Goal: Transaction & Acquisition: Purchase product/service

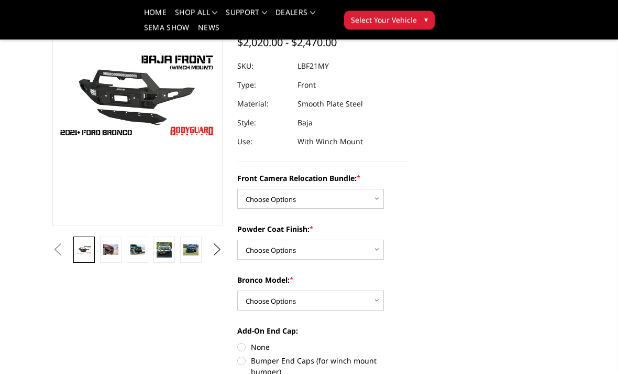
scroll to position [123, 0]
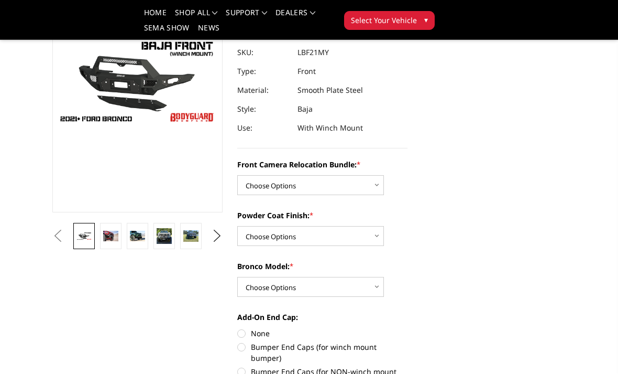
click at [105, 238] on img at bounding box center [110, 236] width 15 height 10
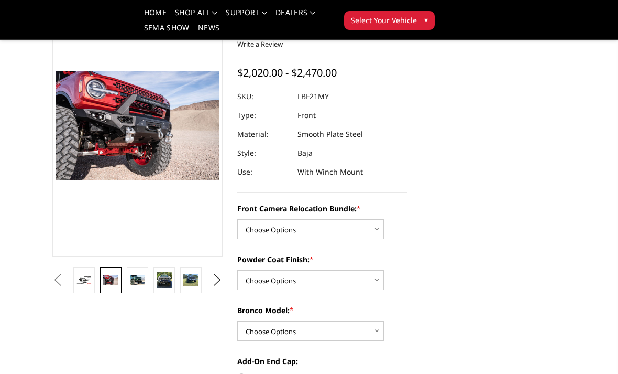
scroll to position [85, 0]
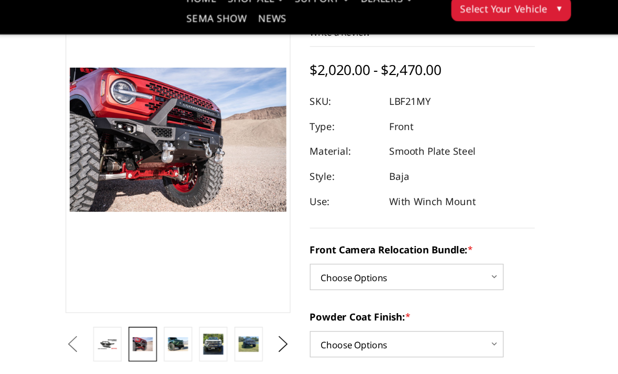
click at [135, 261] on link at bounding box center [137, 274] width 21 height 26
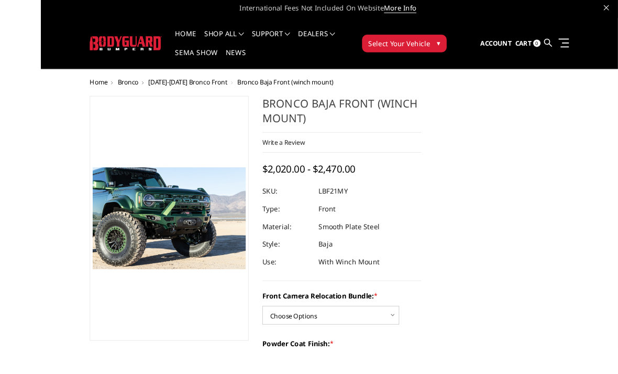
scroll to position [47, 0]
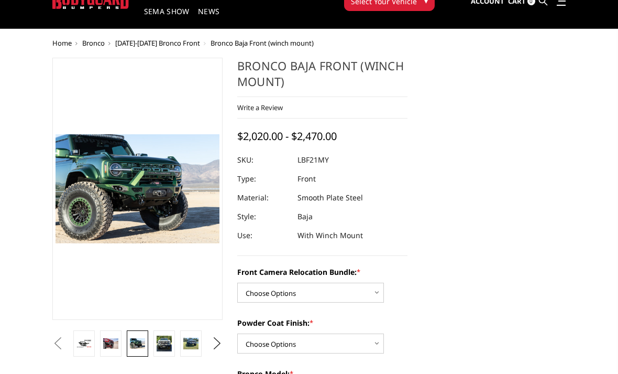
click at [170, 332] on link at bounding box center [164, 343] width 21 height 26
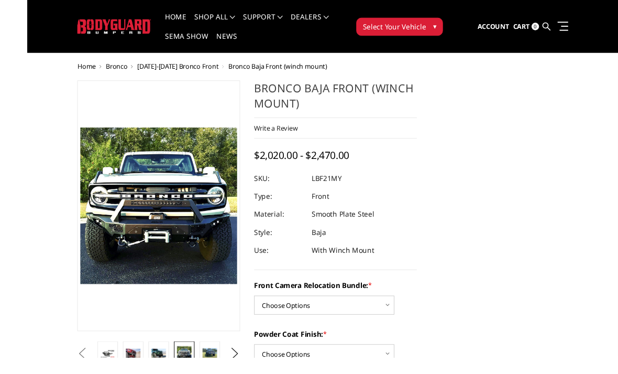
scroll to position [30, 0]
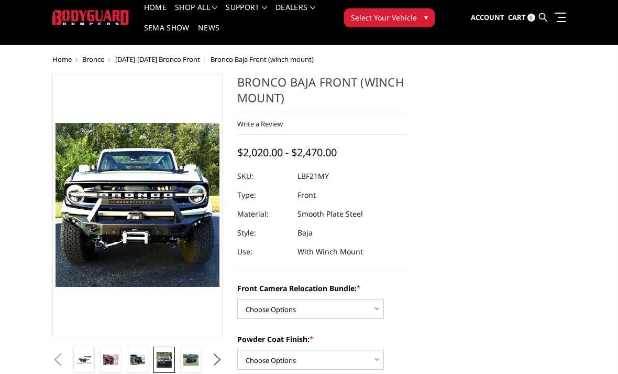
click at [65, 353] on button "Previous" at bounding box center [58, 360] width 16 height 16
click at [194, 355] on img at bounding box center [190, 360] width 15 height 12
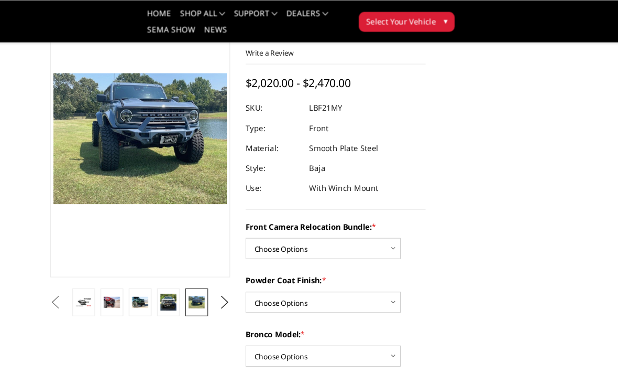
scroll to position [76, 0]
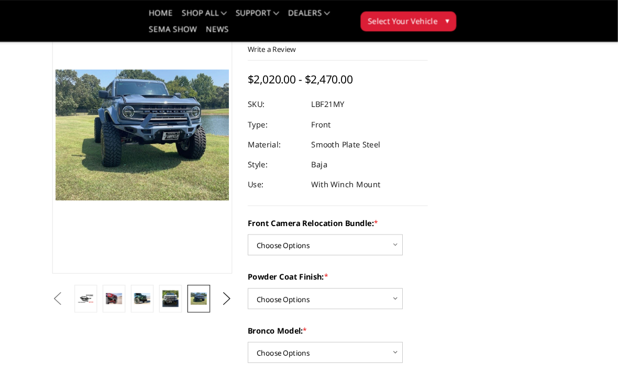
click at [65, 278] on button "Previous" at bounding box center [58, 283] width 16 height 16
click at [53, 276] on button "Previous" at bounding box center [58, 283] width 16 height 16
click at [210, 288] on button "Next" at bounding box center [218, 282] width 16 height 16
click at [212, 278] on button "Next" at bounding box center [218, 282] width 16 height 16
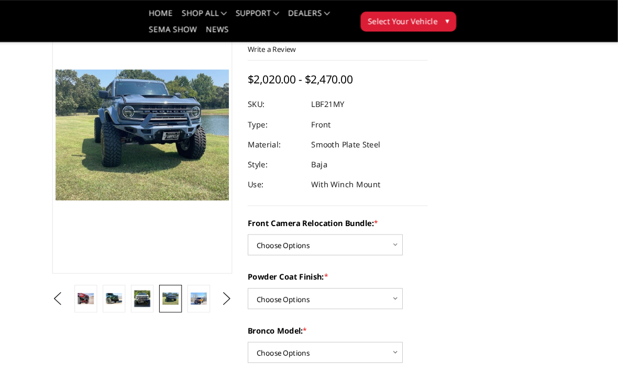
click at [187, 280] on img at bounding box center [190, 282] width 15 height 12
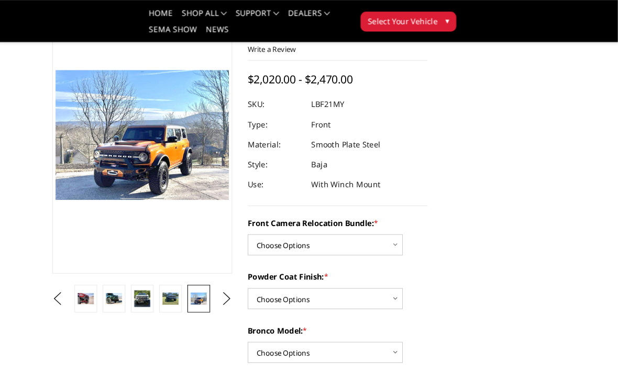
click at [65, 280] on button "Previous" at bounding box center [58, 282] width 16 height 16
click at [65, 277] on button "Previous" at bounding box center [58, 282] width 16 height 16
click at [65, 278] on button "Previous" at bounding box center [58, 282] width 16 height 16
click at [100, 280] on link at bounding box center [110, 282] width 21 height 26
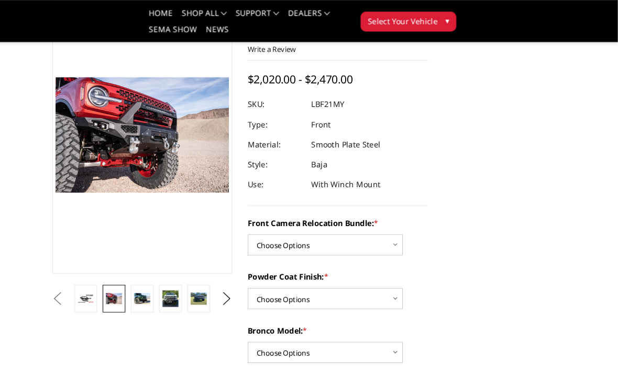
click at [65, 279] on button "Previous" at bounding box center [58, 282] width 16 height 16
click at [57, 283] on button "Previous" at bounding box center [58, 282] width 16 height 16
click at [65, 279] on button "Previous" at bounding box center [58, 282] width 16 height 16
click at [76, 263] on section "Previous" at bounding box center [137, 145] width 185 height 299
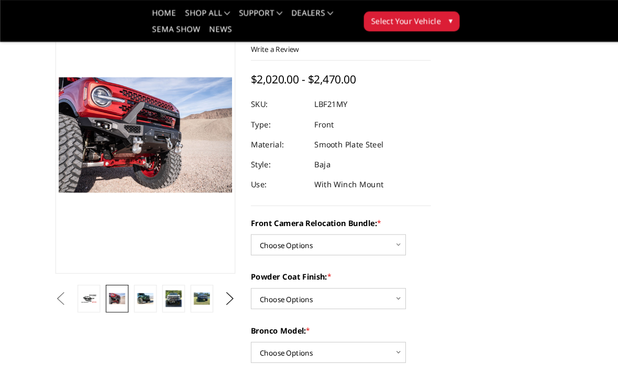
click at [65, 279] on button "Previous" at bounding box center [58, 283] width 16 height 16
click at [65, 276] on button "Previous" at bounding box center [58, 283] width 16 height 16
click at [65, 282] on button "Previous" at bounding box center [58, 283] width 16 height 16
click at [65, 285] on button "Previous" at bounding box center [58, 283] width 16 height 16
click at [65, 278] on button "Previous" at bounding box center [58, 283] width 16 height 16
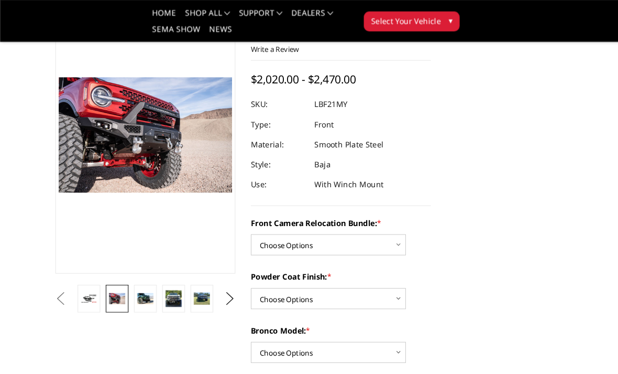
click at [65, 278] on button "Previous" at bounding box center [58, 283] width 16 height 16
click at [65, 276] on button "Previous" at bounding box center [58, 283] width 16 height 16
click at [65, 283] on button "Previous" at bounding box center [58, 283] width 16 height 16
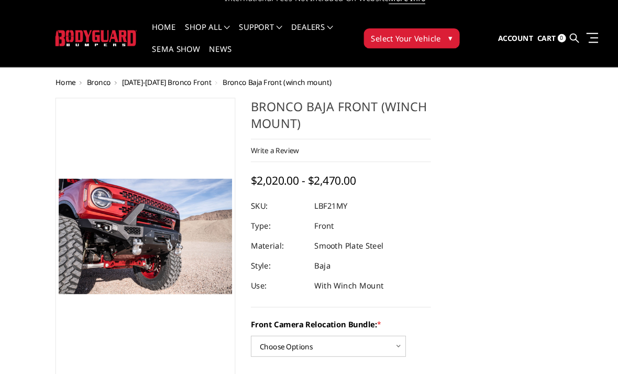
scroll to position [0, 0]
